Goal: Navigation & Orientation: Understand site structure

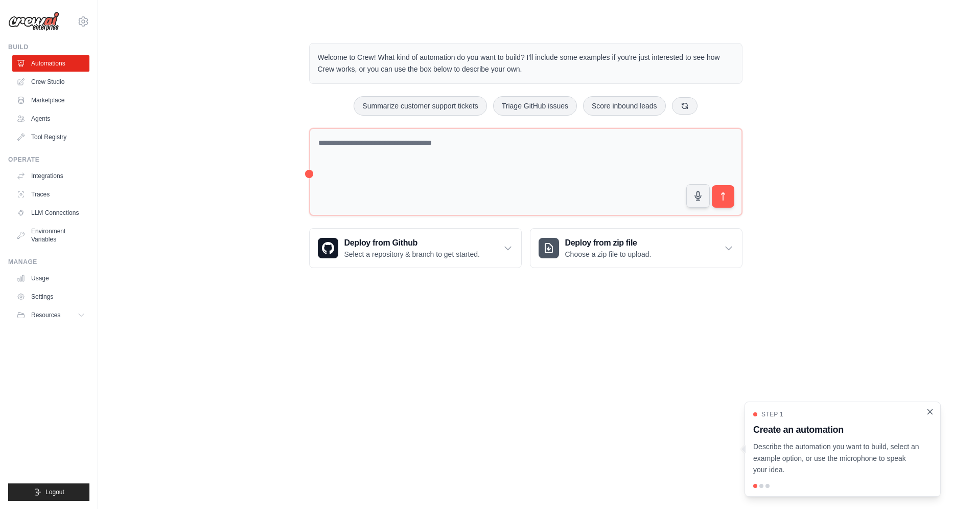
click at [930, 409] on icon "Close walkthrough" at bounding box center [930, 411] width 9 height 9
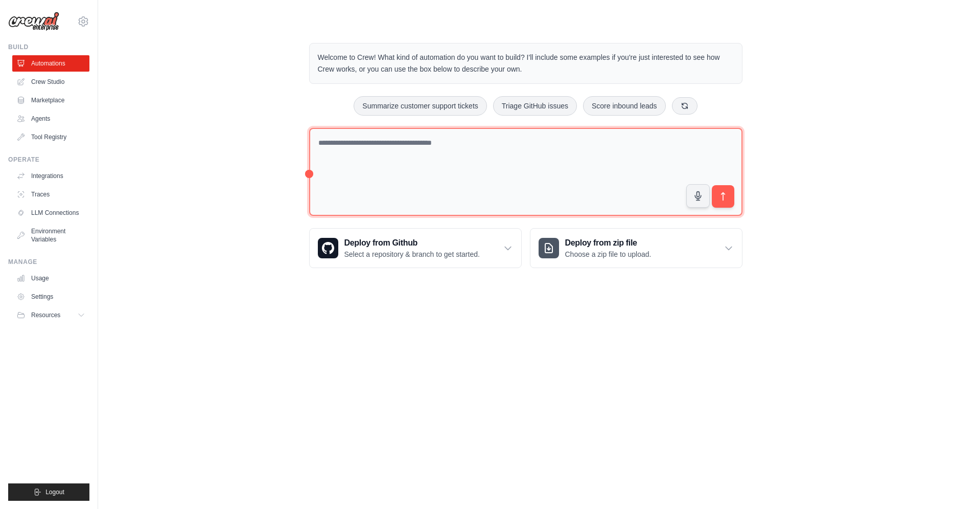
click at [462, 163] on textarea at bounding box center [525, 172] width 433 height 88
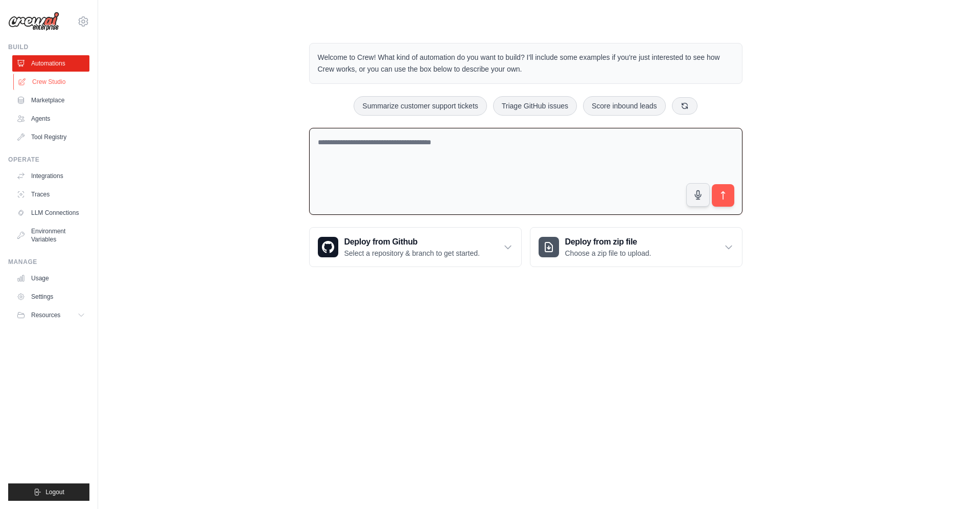
click at [50, 84] on link "Crew Studio" at bounding box center [51, 82] width 77 height 16
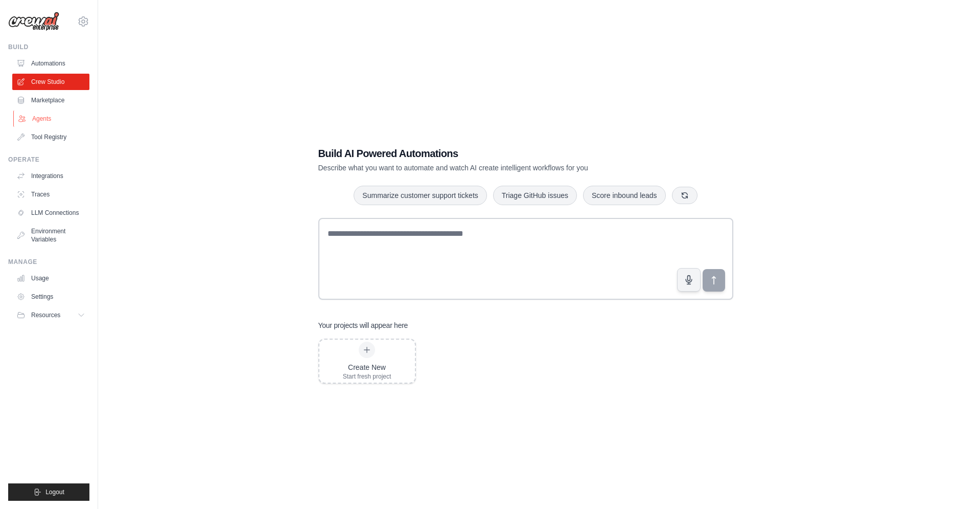
click at [45, 120] on link "Agents" at bounding box center [51, 118] width 77 height 16
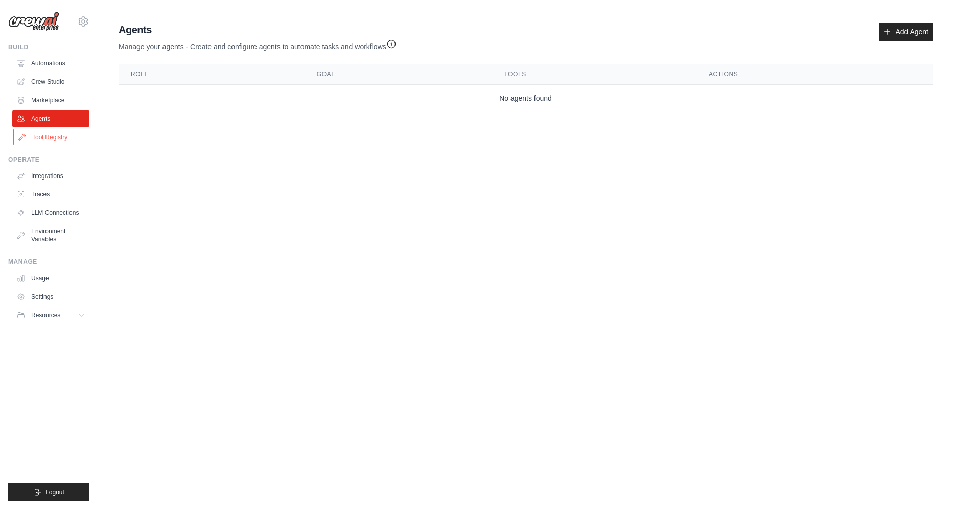
click at [55, 141] on link "Tool Registry" at bounding box center [51, 137] width 77 height 16
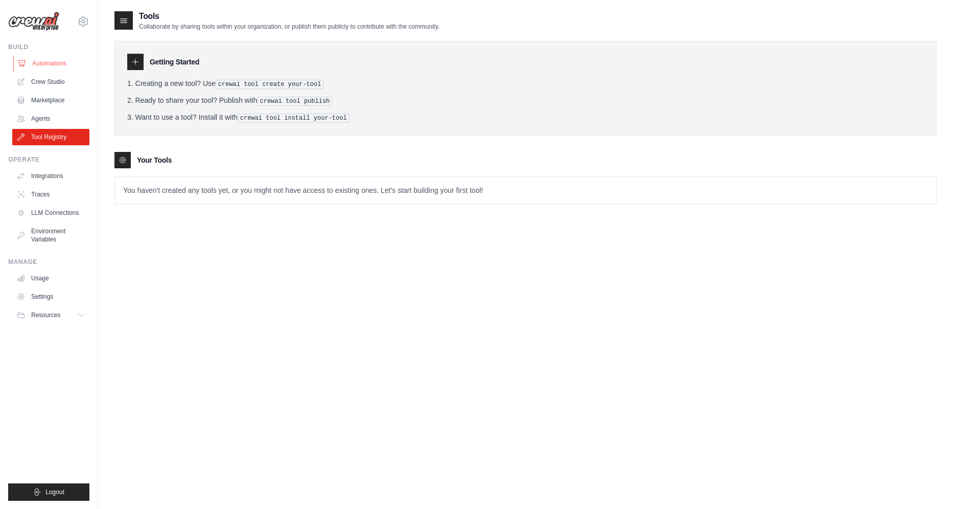
click at [53, 60] on link "Automations" at bounding box center [51, 63] width 77 height 16
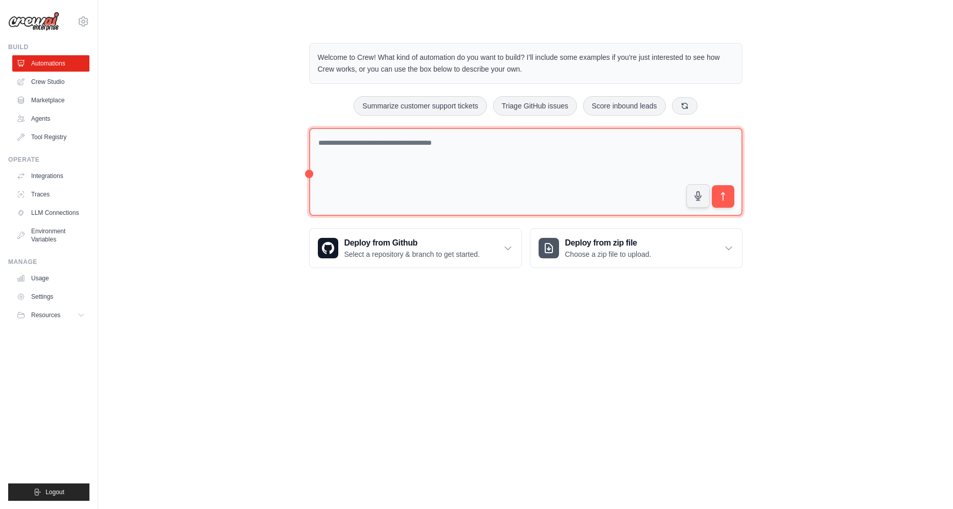
click at [363, 157] on textarea at bounding box center [525, 172] width 433 height 88
